Goal: Information Seeking & Learning: Check status

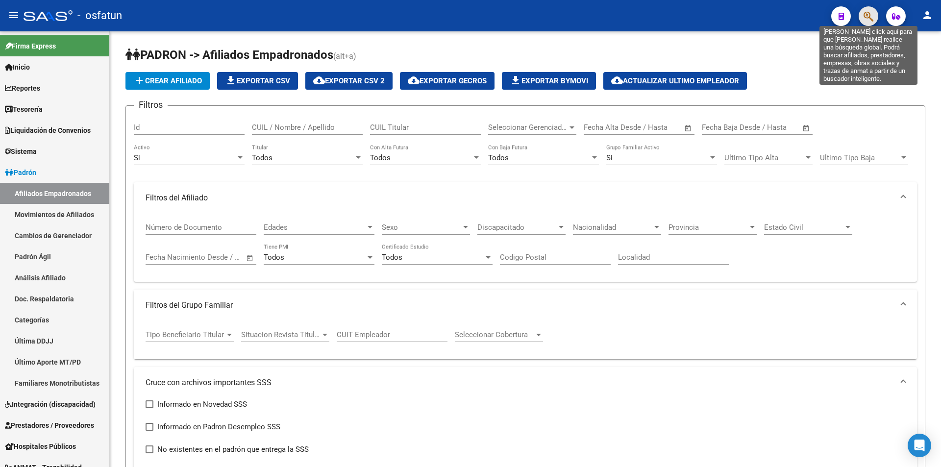
click at [865, 18] on icon "button" at bounding box center [869, 16] width 10 height 11
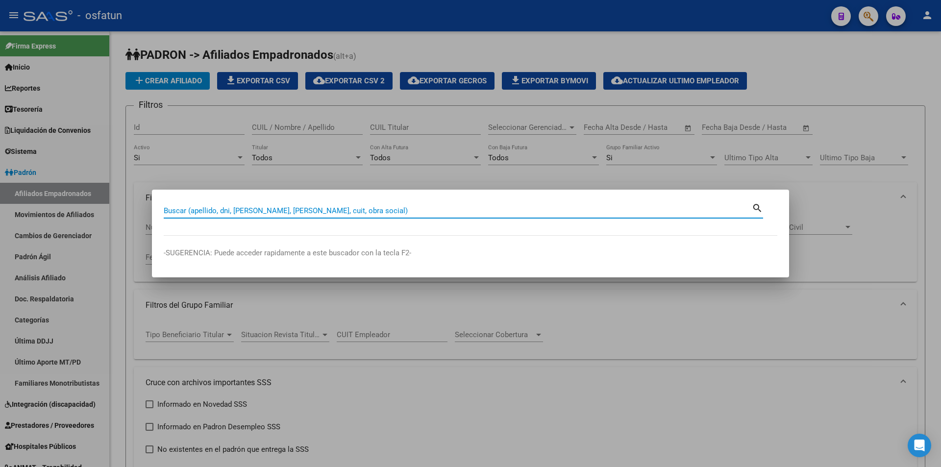
paste input "27049420175"
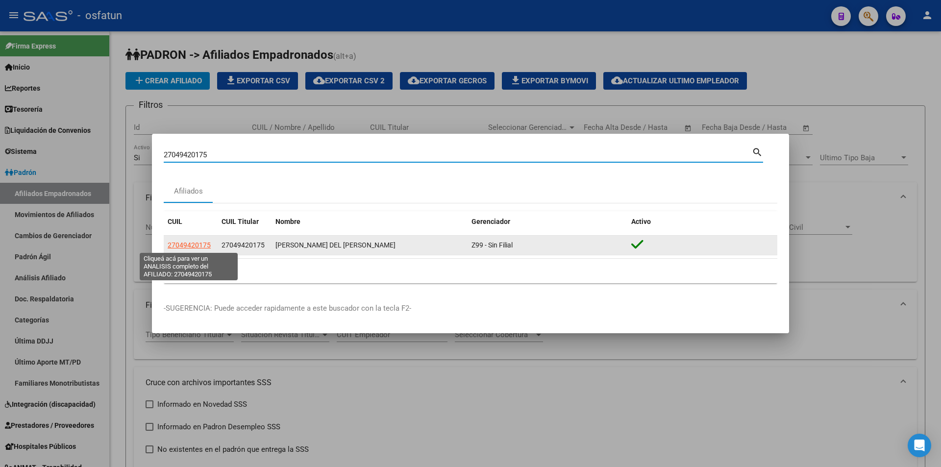
click at [201, 246] on span "27049420175" at bounding box center [189, 245] width 43 height 8
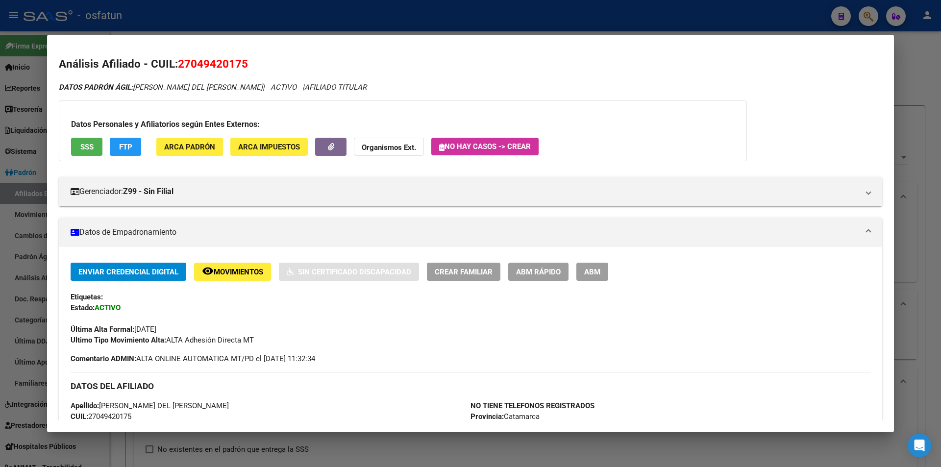
click at [89, 148] on span "SSS" at bounding box center [86, 147] width 13 height 9
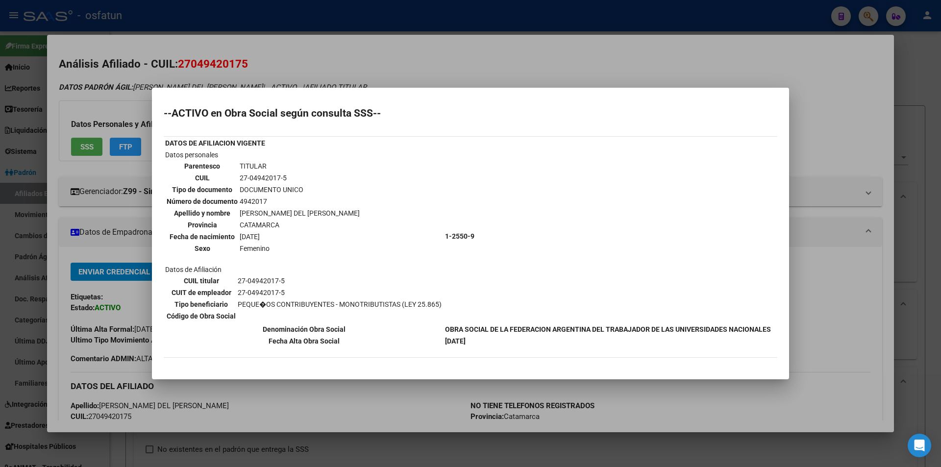
click at [435, 319] on table "CUIL titular 27-04942017-5 CUIT de empleador 27-04942017-5 Tipo beneficiario PE…" at bounding box center [304, 298] width 278 height 48
click at [381, 168] on td "Datos personales Parentesco TITULAR CUIL 27-04942017-5 Tipo de documento DOCUME…" at bounding box center [304, 235] width 279 height 173
click at [466, 46] on div at bounding box center [470, 233] width 941 height 467
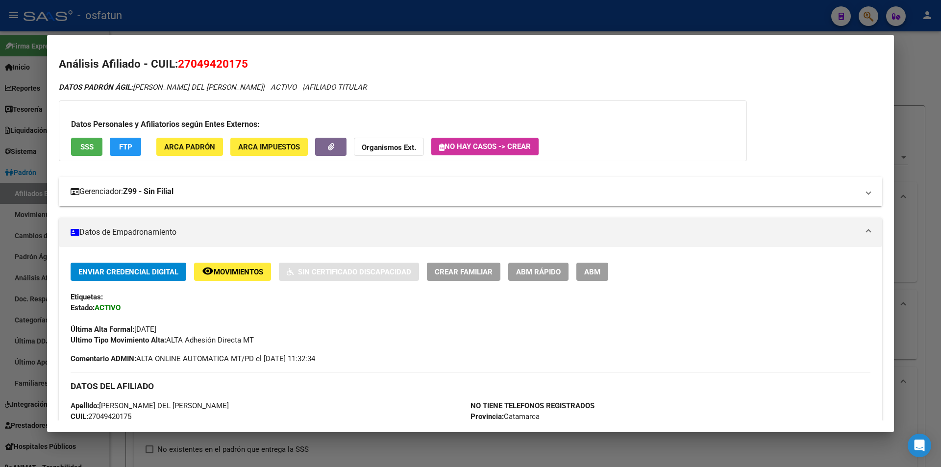
drag, startPoint x: 333, startPoint y: 243, endPoint x: 397, endPoint y: 183, distance: 87.4
click at [335, 242] on mat-expansion-panel-header "Datos de Empadronamiento" at bounding box center [470, 232] width 823 height 29
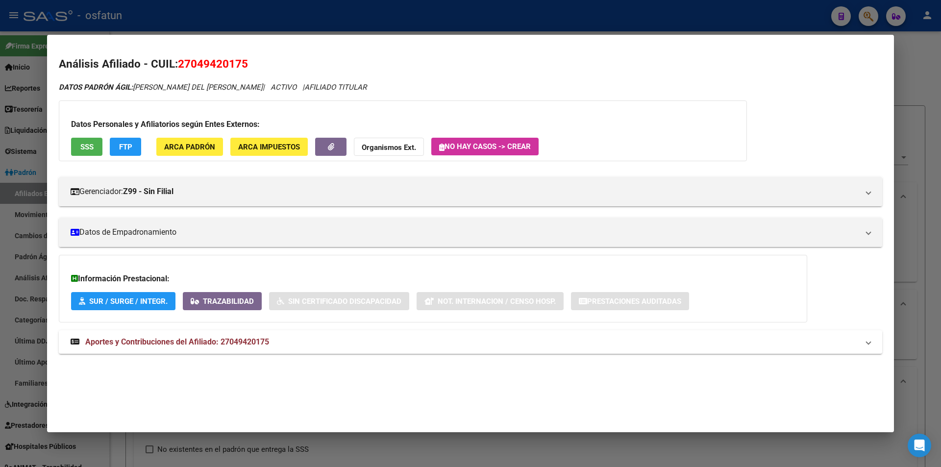
click at [492, 72] on h2 "Análisis Afiliado - CUIL: 27049420175" at bounding box center [470, 64] width 823 height 17
click at [492, 43] on mat-dialog-container "Análisis Afiliado - CUIL: 27049420175 DATOS [PERSON_NAME] ÁGIL: [PERSON_NAME] D…" at bounding box center [470, 233] width 847 height 397
drag, startPoint x: 497, startPoint y: 22, endPoint x: 516, endPoint y: 23, distance: 19.1
click at [497, 22] on div at bounding box center [470, 233] width 941 height 467
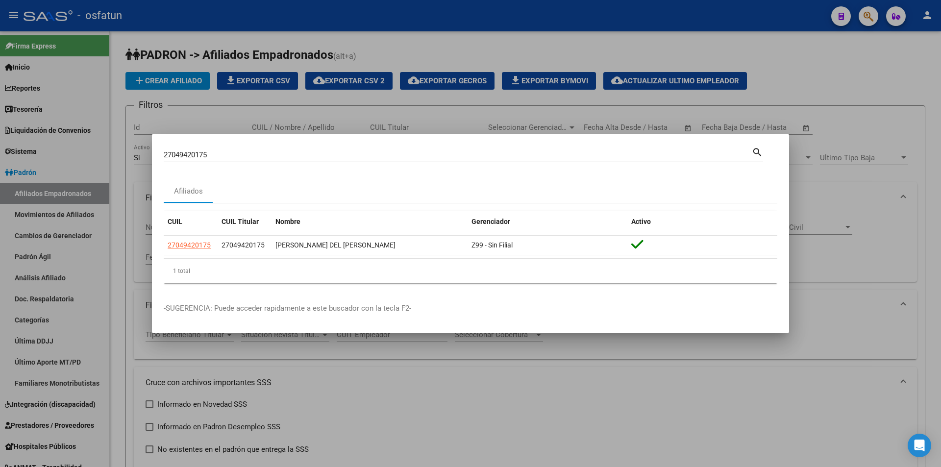
drag, startPoint x: 278, startPoint y: 160, endPoint x: 162, endPoint y: 159, distance: 116.2
click at [80, 157] on div "27049420175 Buscar (apellido, dni, cuil, nro traspaso, cuit, obra social) searc…" at bounding box center [470, 233] width 941 height 467
click at [190, 150] on input "27049420175" at bounding box center [458, 154] width 588 height 9
drag, startPoint x: 231, startPoint y: 159, endPoint x: 62, endPoint y: 152, distance: 169.2
click at [61, 152] on div "27049420175 Buscar (apellido, dni, cuil, nro traspaso, cuit, obra social) searc…" at bounding box center [470, 233] width 941 height 467
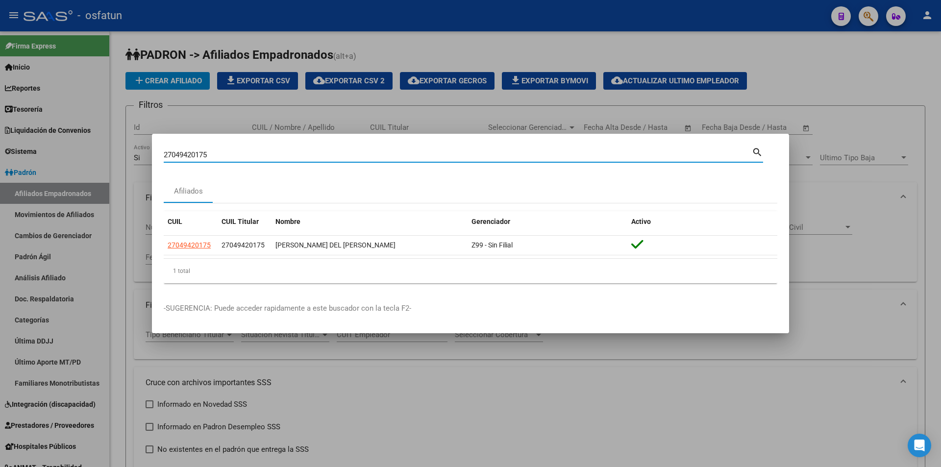
paste input "104113783"
type input "27104113783"
